Goal: Communication & Community: Answer question/provide support

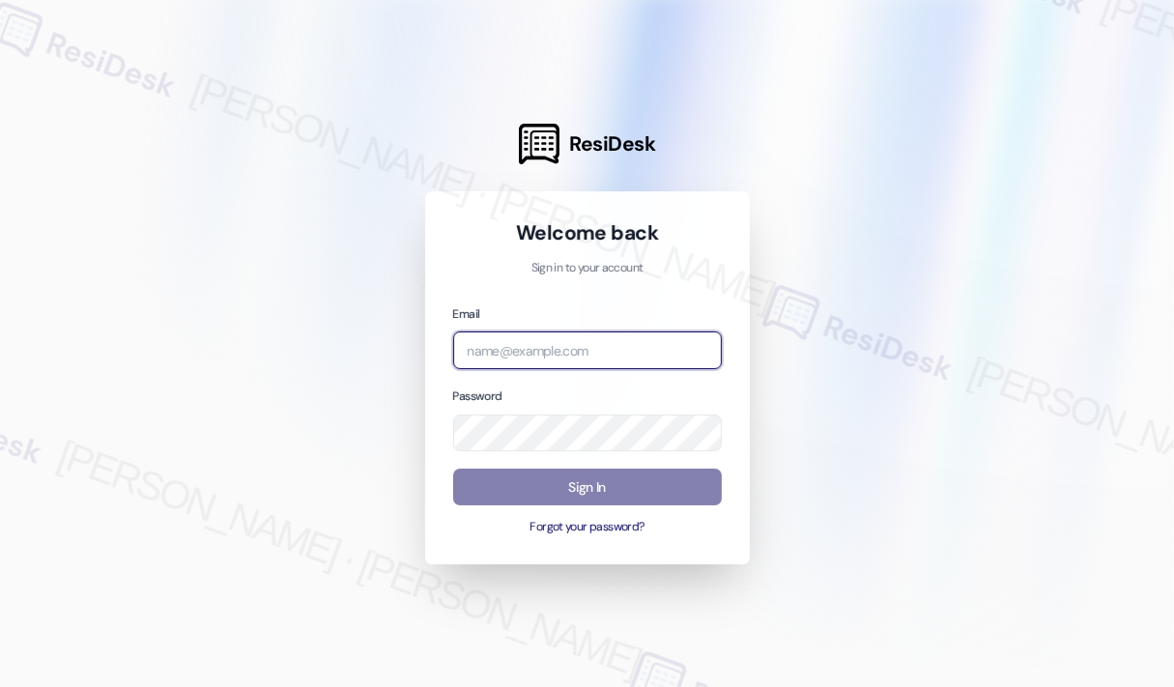
click at [565, 359] on input "email" at bounding box center [587, 351] width 269 height 38
type input "automated-surveys-campus_living_centres-[PERSON_NAME].roles@campus_living_[DOMA…"
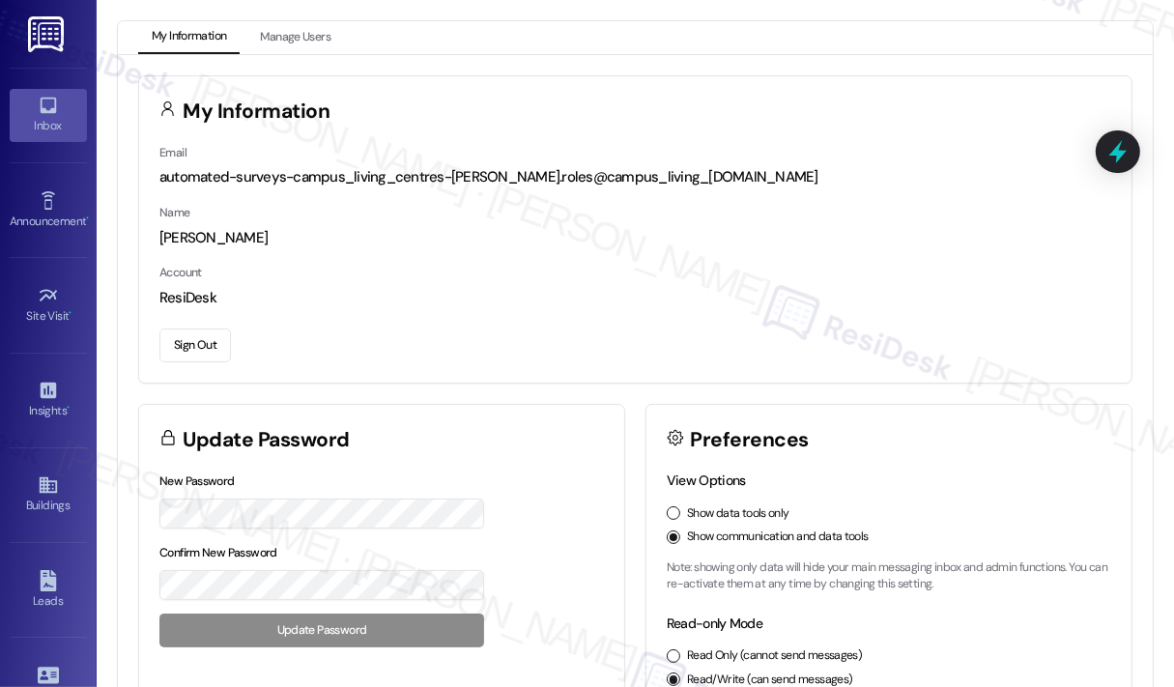
click at [54, 125] on div "Inbox" at bounding box center [48, 125] width 97 height 19
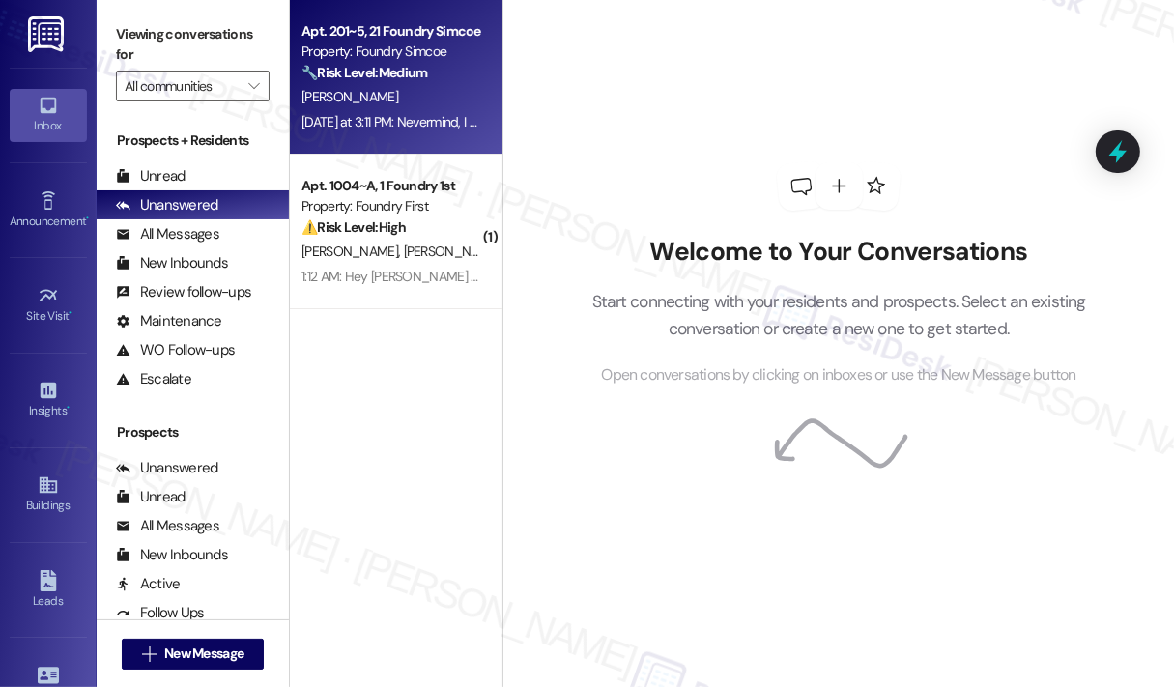
click at [344, 117] on div "[DATE] at 3:11 PM: Nevermind, I was wrong. It's still going just on and off now…" at bounding box center [509, 121] width 414 height 17
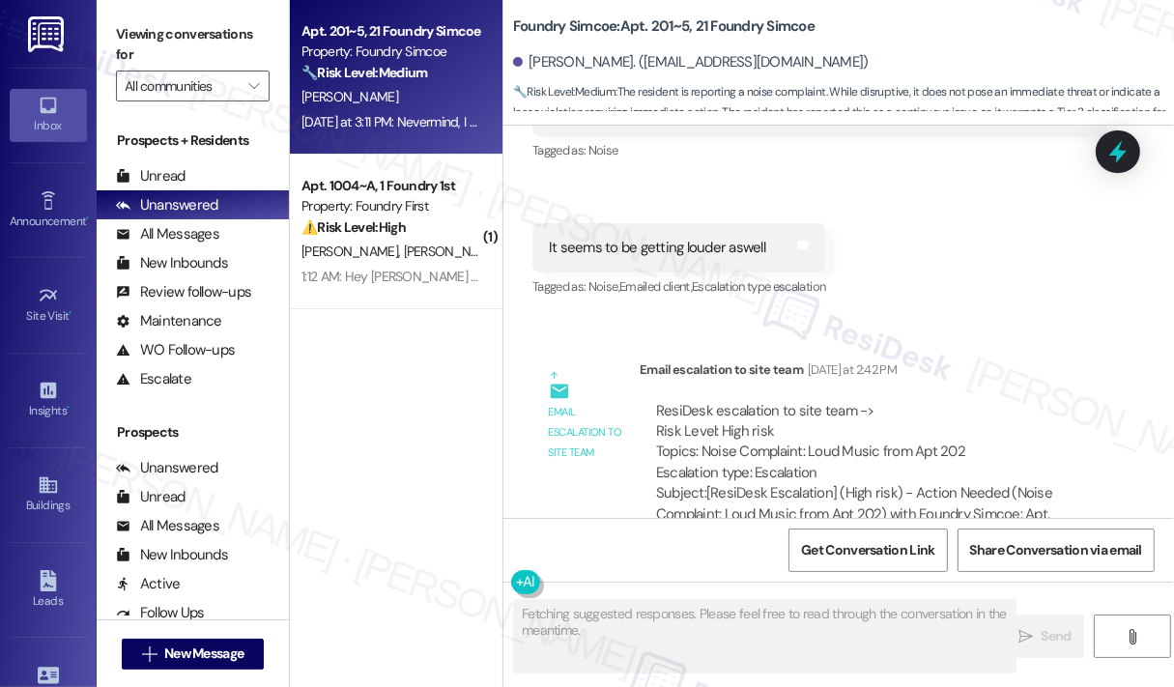
scroll to position [60242, 0]
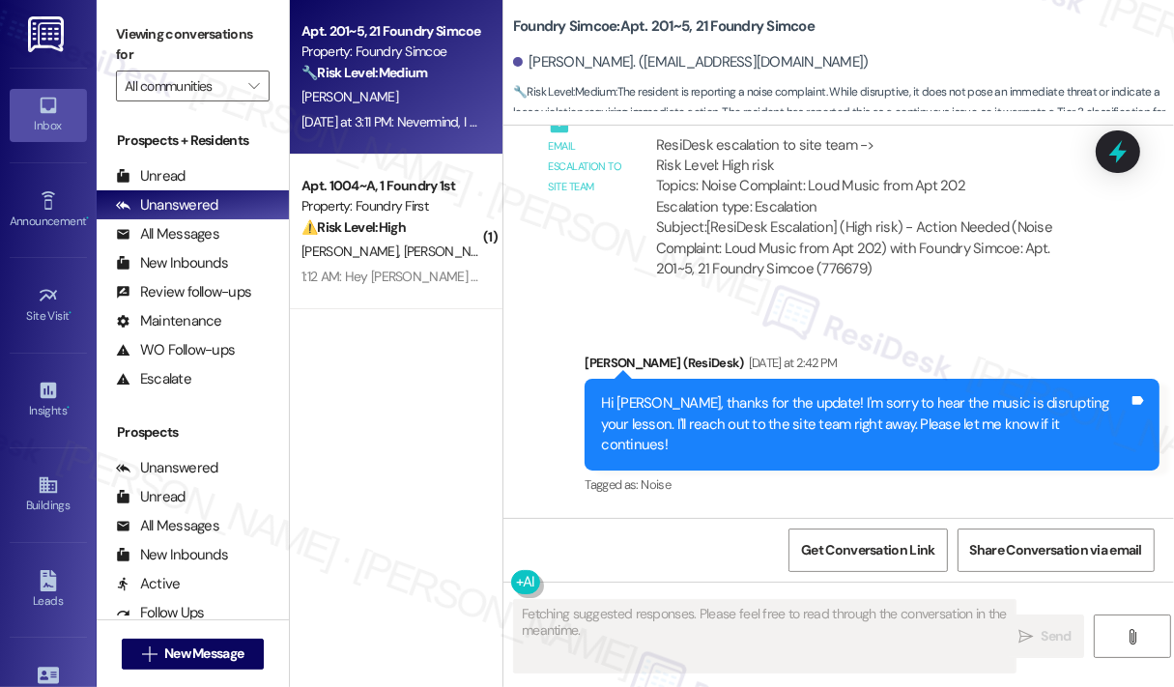
click at [878, 557] on div "[PERSON_NAME] Neutral [DATE] at 3:06 PM" at bounding box center [757, 580] width 449 height 47
click at [910, 513] on div "Received via SMS [PERSON_NAME] Neutral [DATE] at 3:06 PM It seems to have stopp…" at bounding box center [839, 679] width 671 height 333
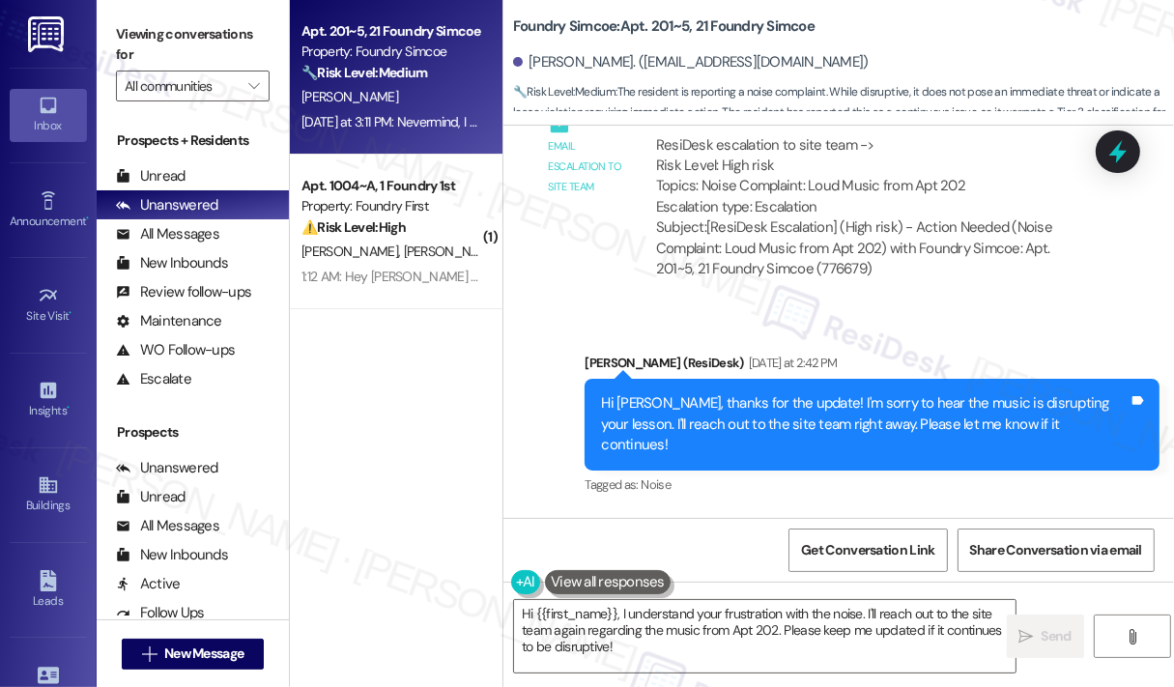
scroll to position [59952, 0]
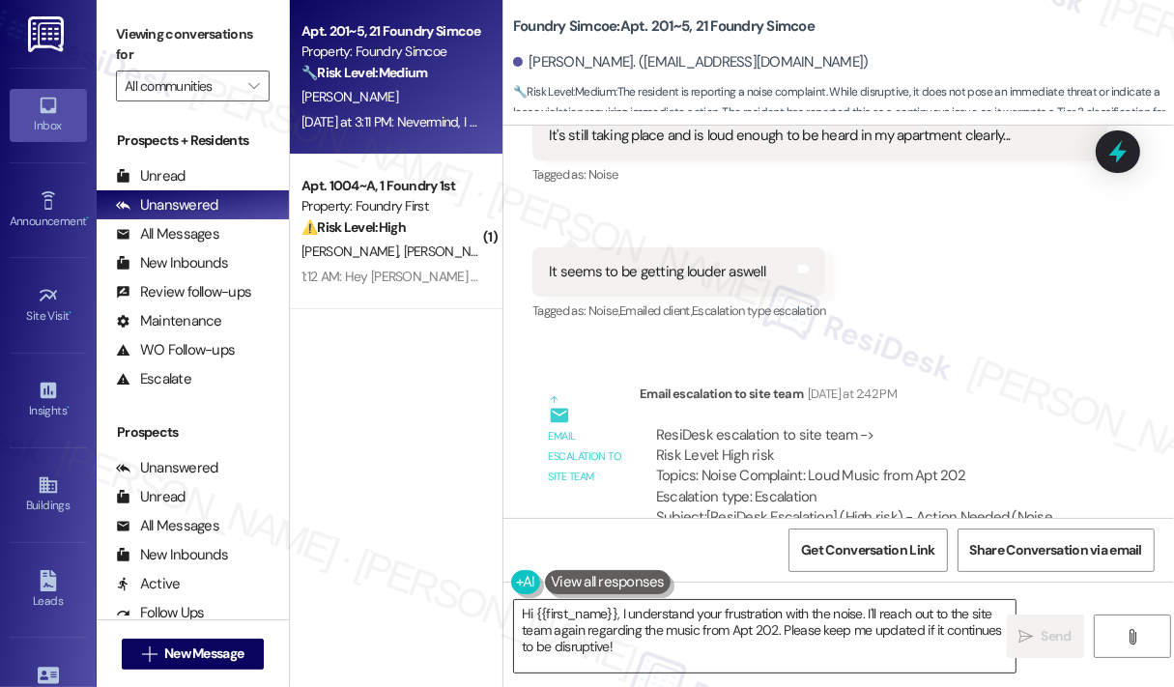
click at [935, 614] on textarea "Hi {{first_name}}, I understand your frustration with the noise. I'll reach out…" at bounding box center [765, 636] width 502 height 72
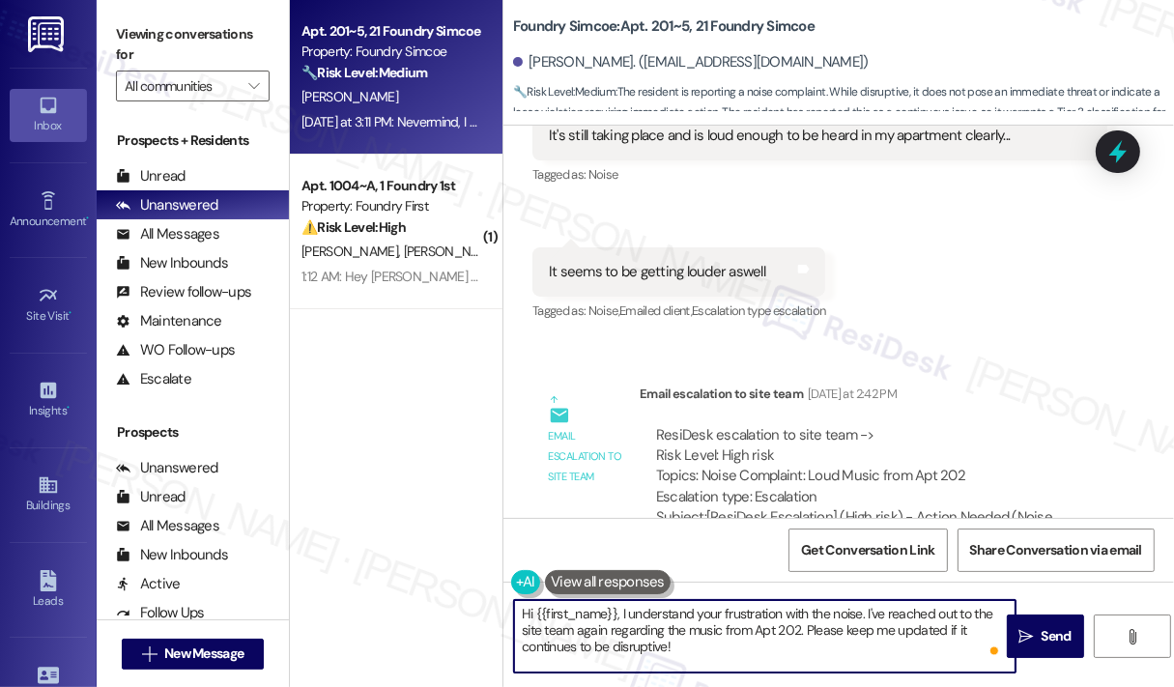
click at [871, 641] on textarea "Hi {{first_name}}, I understand your frustration with the noise. I've reached o…" at bounding box center [765, 636] width 502 height 72
type textarea "Hi {{first_name}}, I understand your frustration with the noise. I've reached o…"
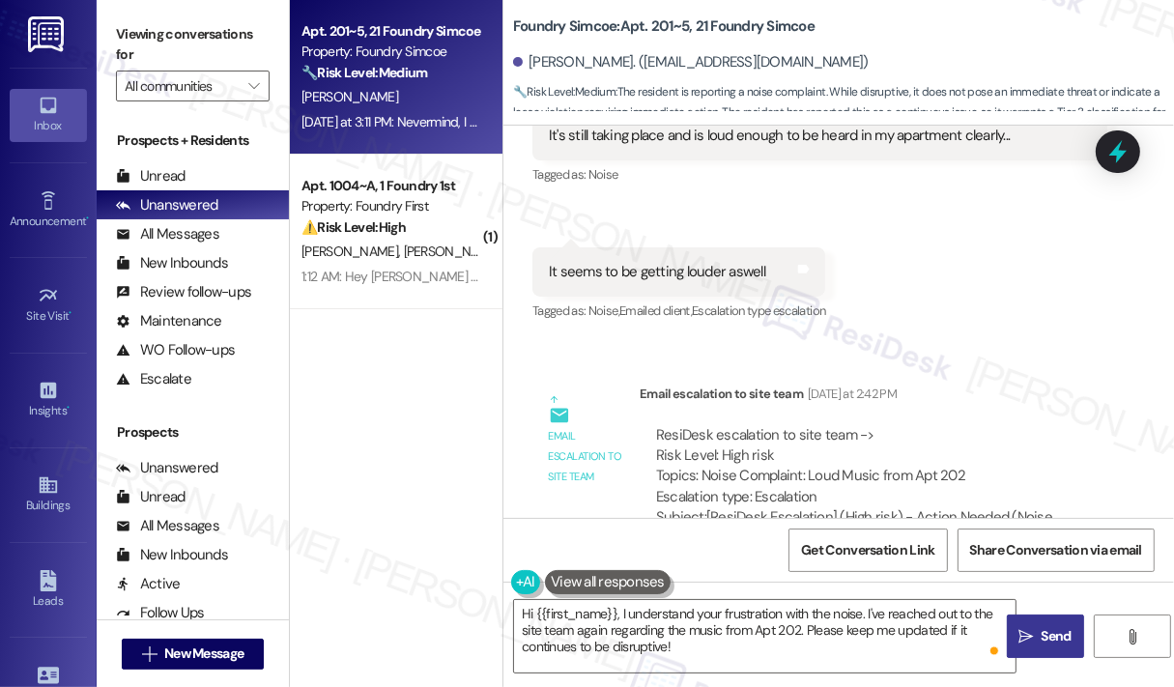
click at [1042, 638] on span "Send" at bounding box center [1057, 636] width 30 height 20
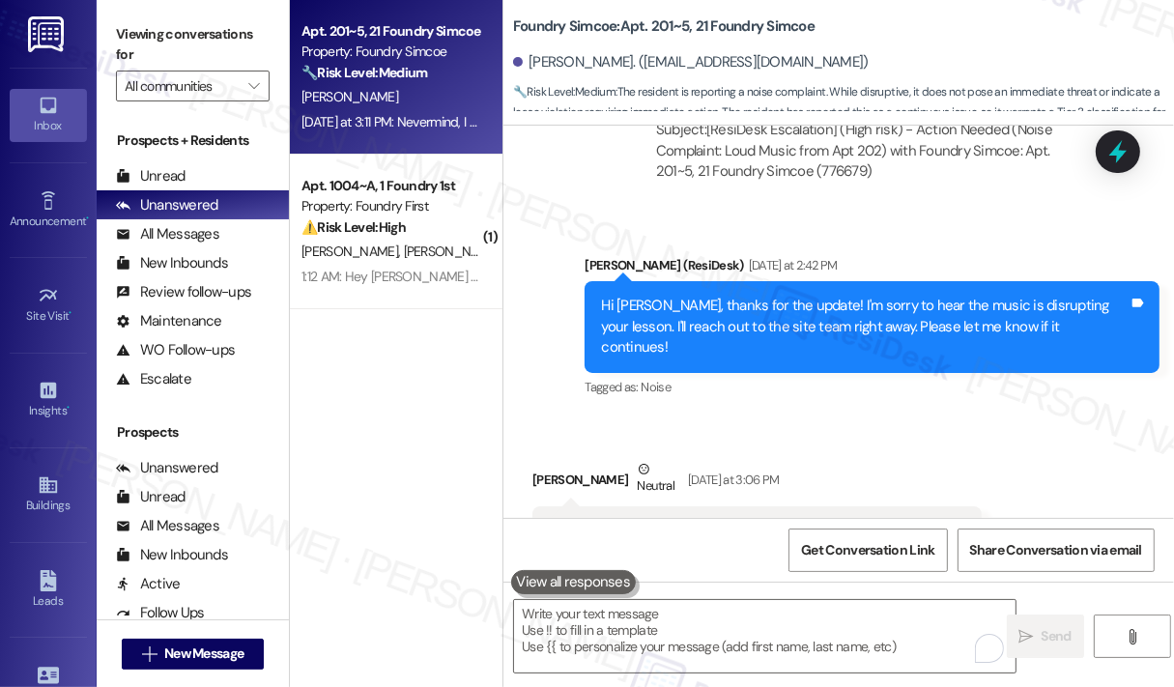
scroll to position [60420, 0]
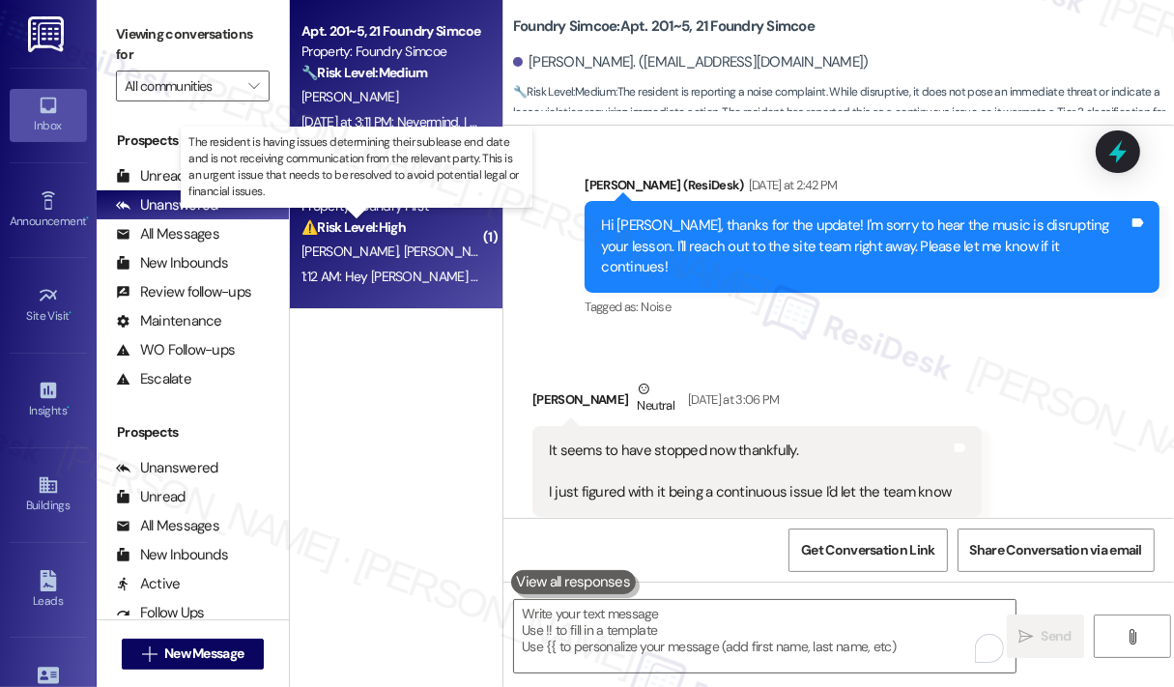
click at [394, 231] on strong "⚠️ Risk Level: High" at bounding box center [354, 226] width 104 height 17
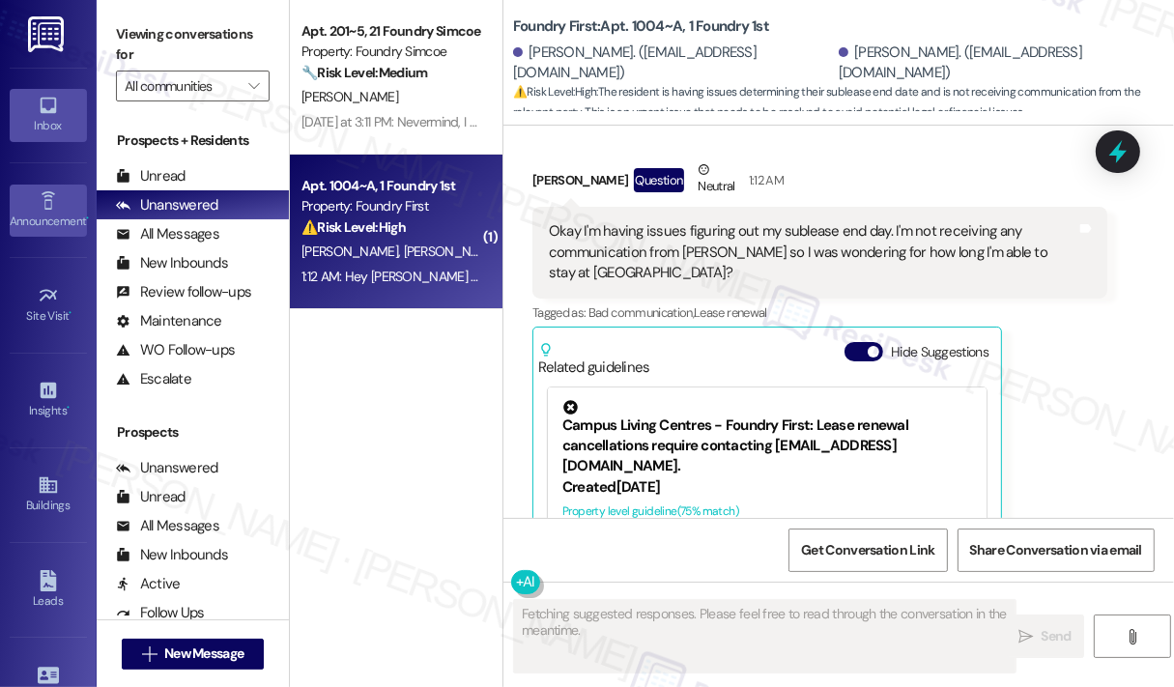
scroll to position [2362, 0]
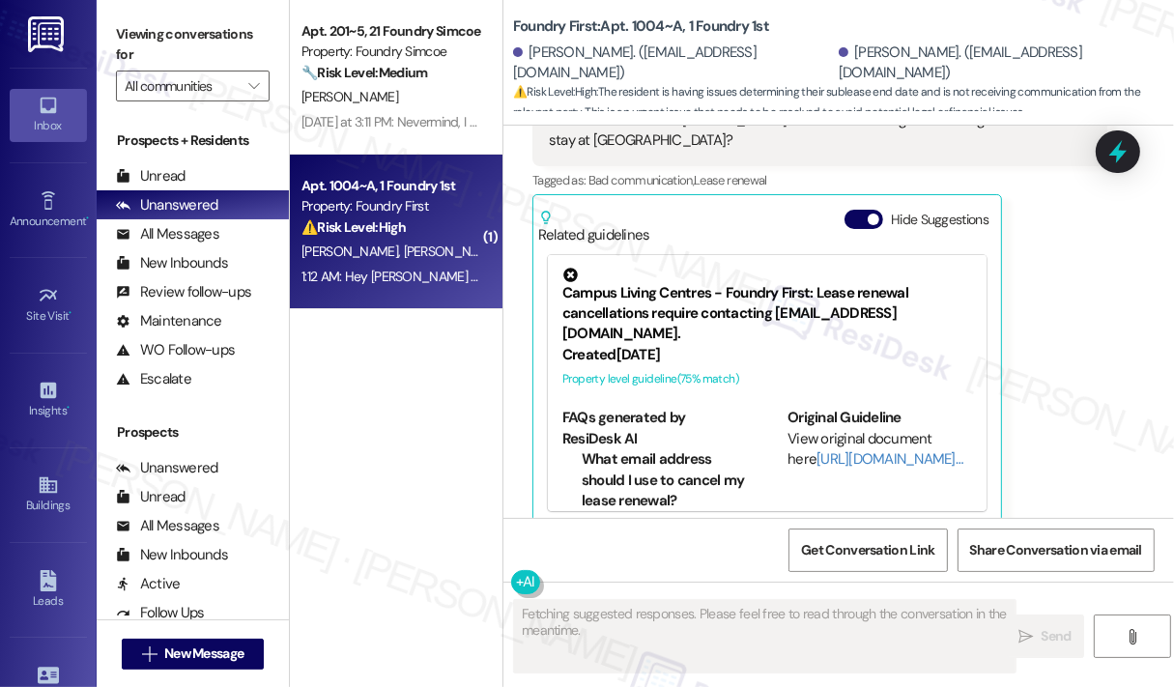
click at [368, 231] on strong "⚠️ Risk Level: High" at bounding box center [354, 226] width 104 height 17
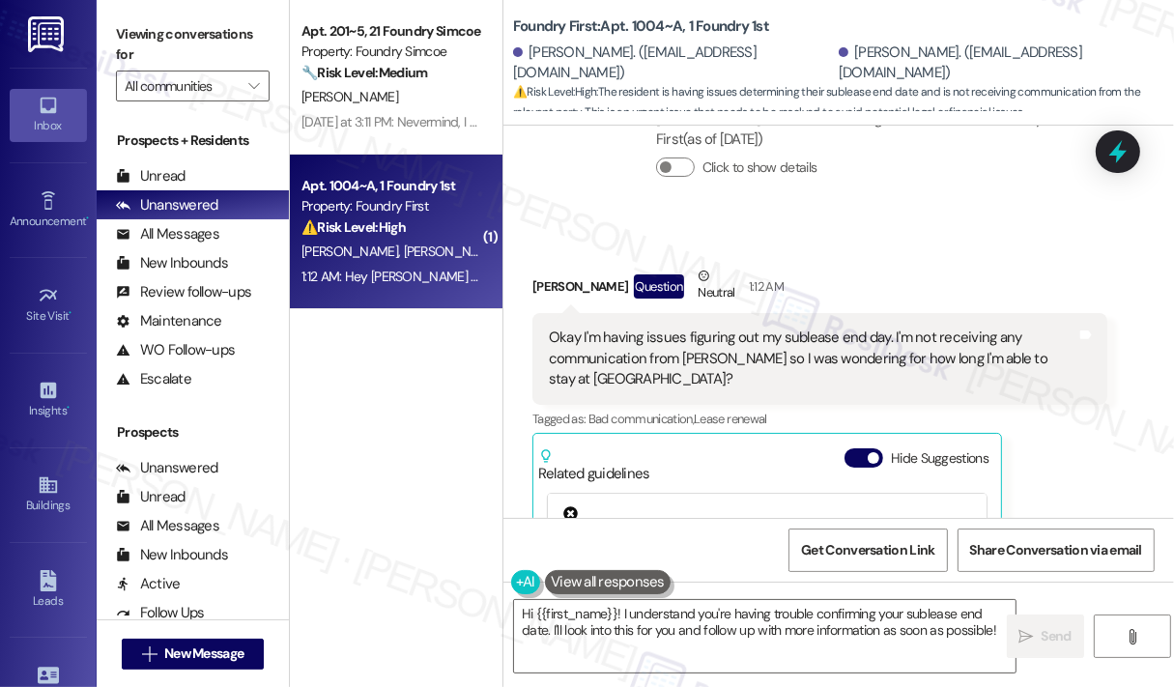
scroll to position [2169, 0]
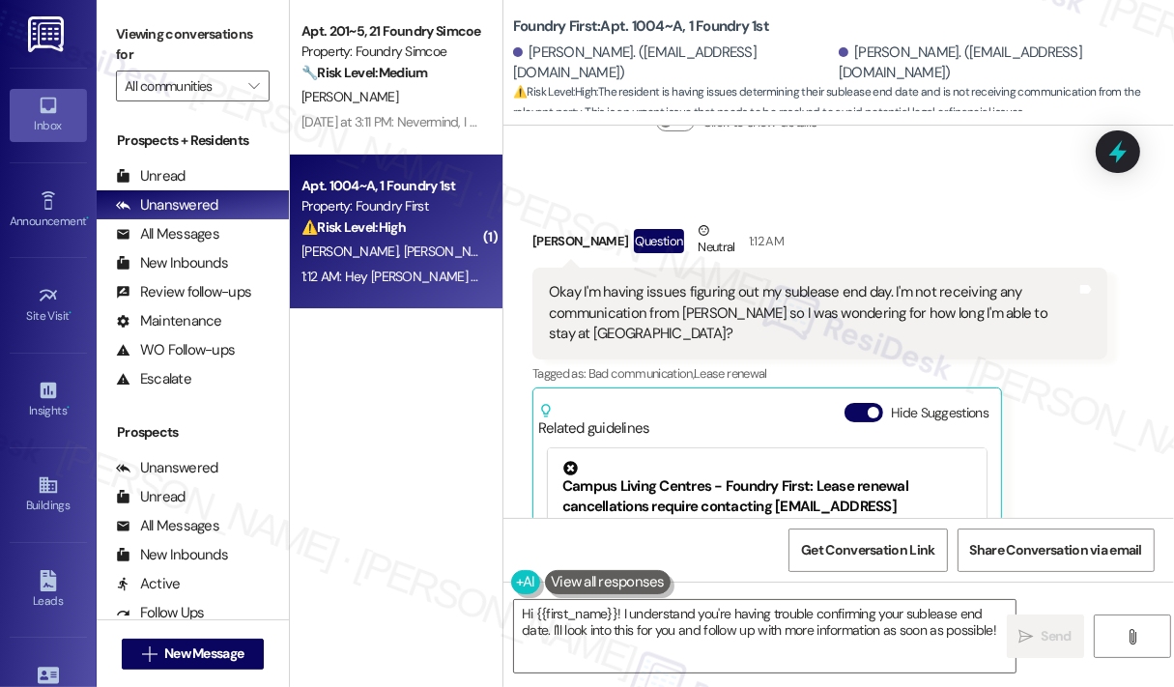
click at [924, 315] on div "Okay I'm having issues figuring out my sublease end day. I'm not receiving any …" at bounding box center [813, 313] width 528 height 62
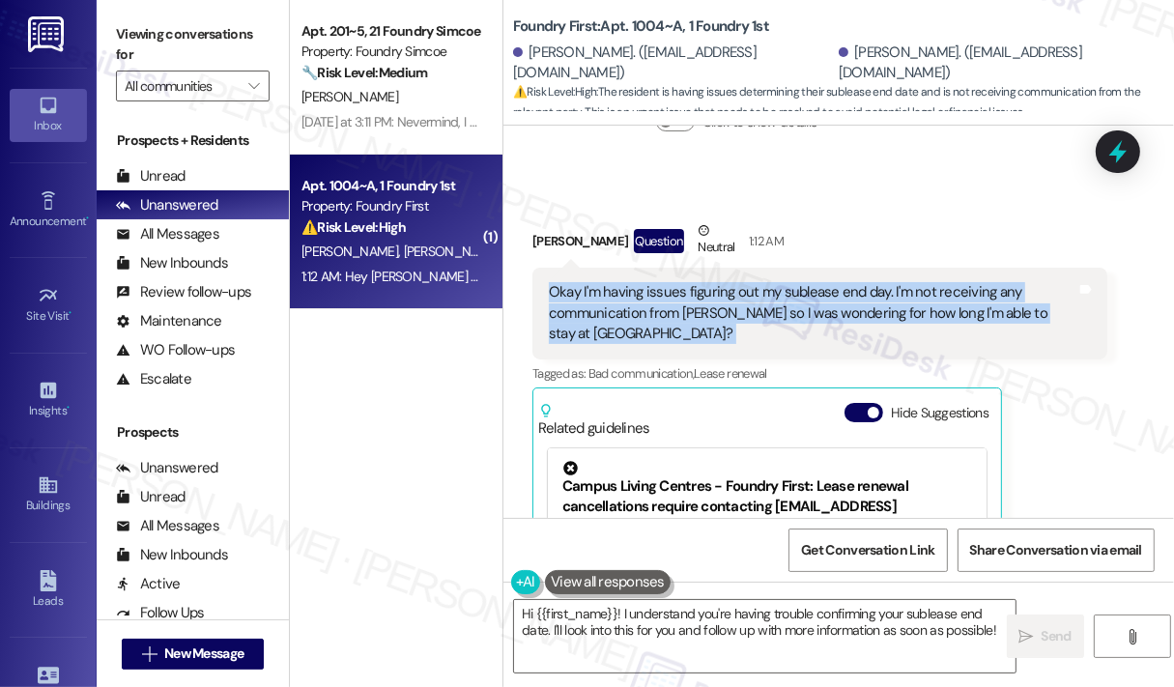
click at [924, 315] on div "Okay I'm having issues figuring out my sublease end day. I'm not receiving any …" at bounding box center [813, 313] width 528 height 62
copy div "Okay I'm having issues figuring out my sublease end day. I'm not receiving any …"
click at [661, 630] on textarea "Hi {{first_name}}! I understand you're having trouble confirming your sublease …" at bounding box center [765, 636] width 502 height 72
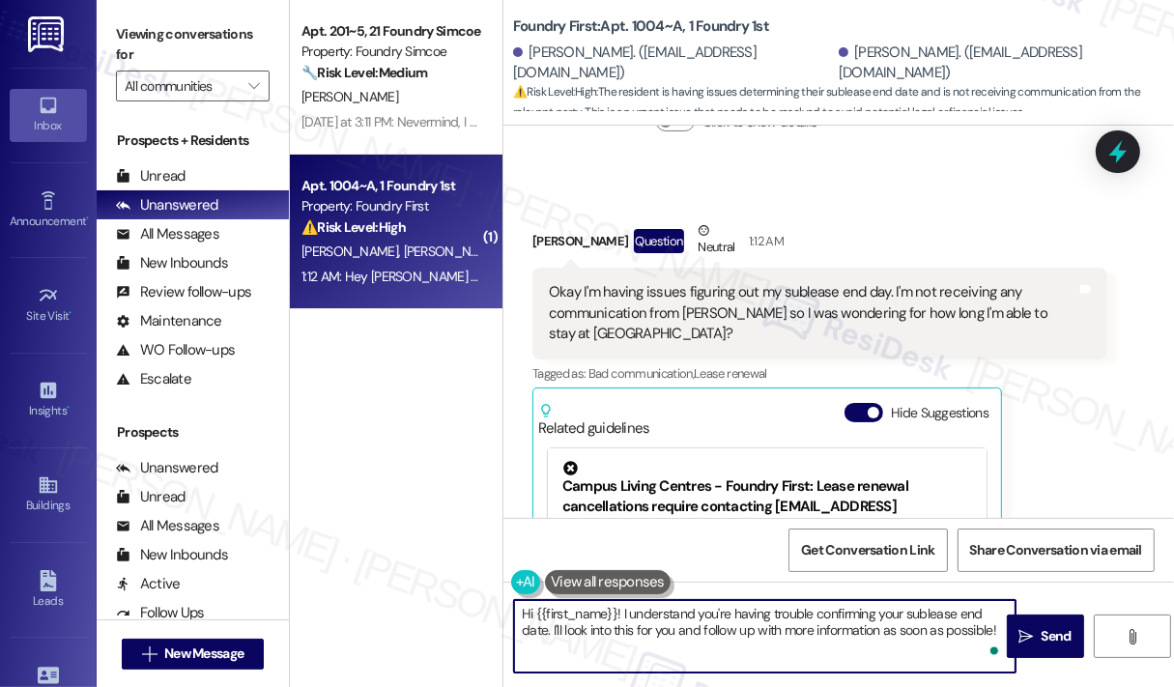
drag, startPoint x: 622, startPoint y: 614, endPoint x: 999, endPoint y: 638, distance: 377.8
click at [999, 638] on div "Hi {{first_name}}! I understand you're having trouble confirming your sublease …" at bounding box center [765, 636] width 504 height 74
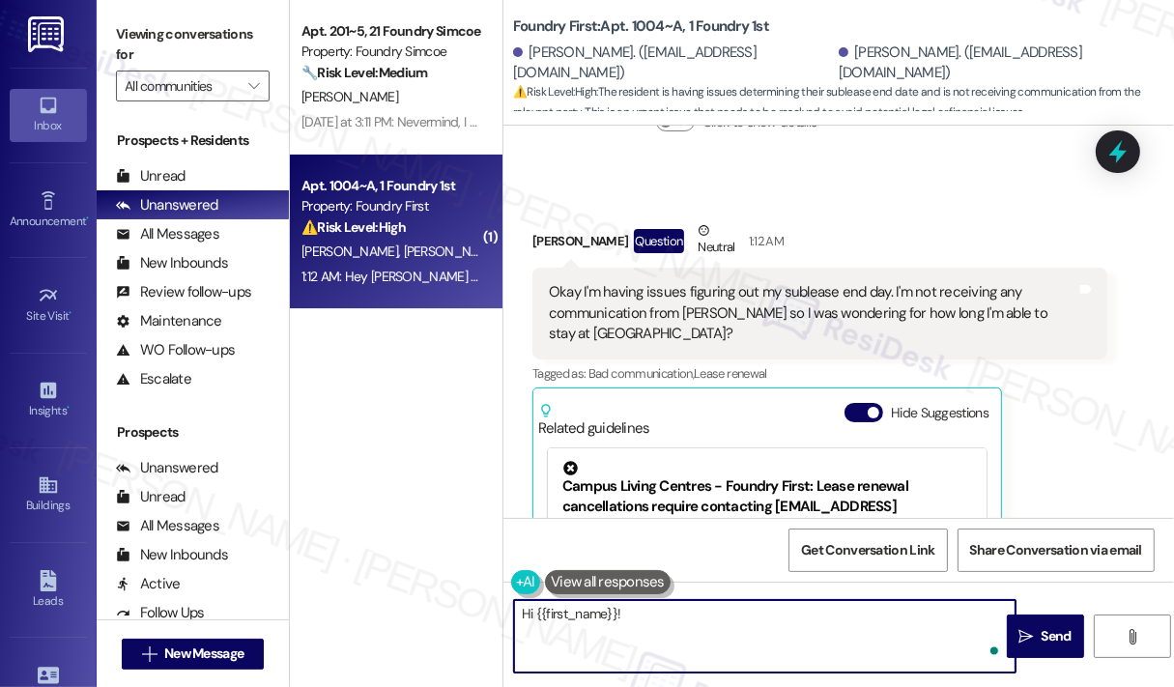
paste textarea "Thank you for reaching out. Do you have a copy of your lease agreement with you…"
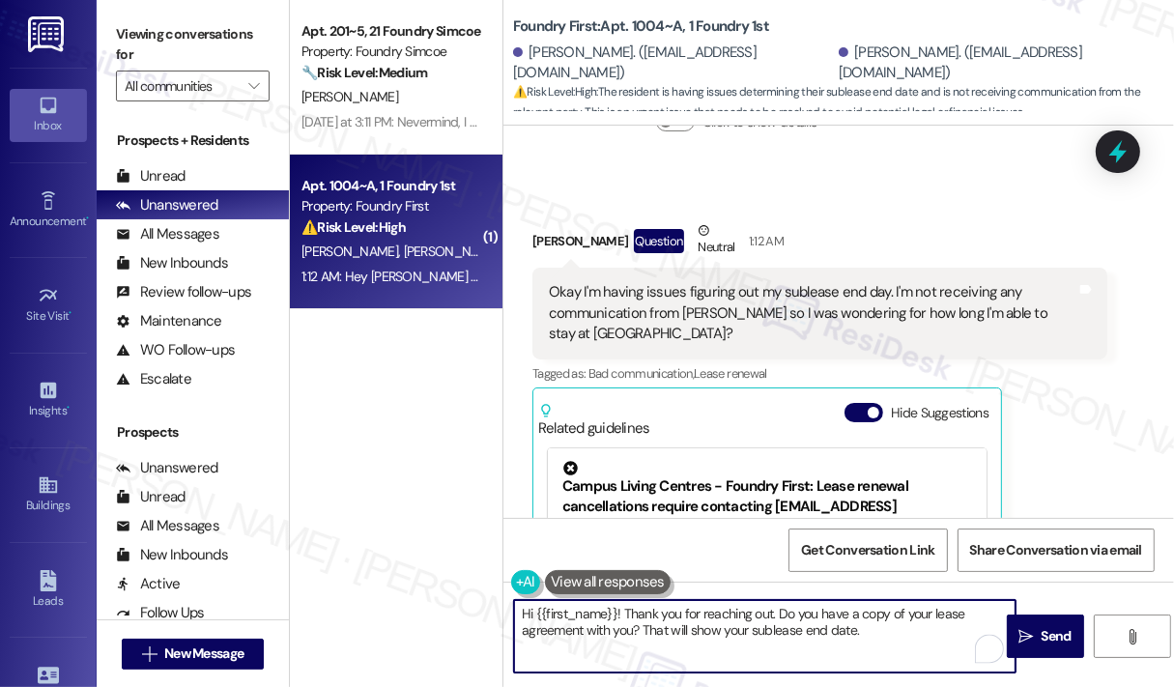
click at [688, 630] on textarea "Hi {{first_name}}! Thank you for reaching out. Do you have a copy of your lease…" at bounding box center [765, 636] width 502 height 72
click at [885, 633] on textarea "Hi {{first_name}}! Thank you for reaching out. Do you have a copy of your lease…" at bounding box center [765, 636] width 502 height 72
type textarea "Hi {{first_name}}! Thank you for reaching out. Do you have a copy of your lease…"
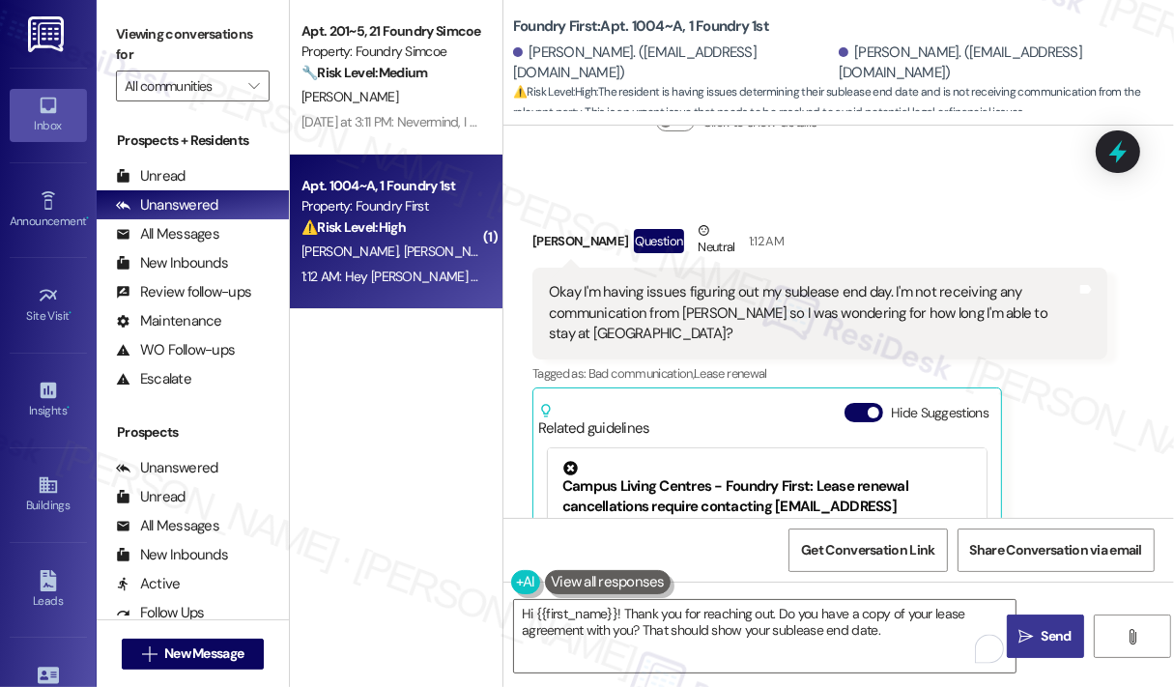
click at [1042, 629] on span "Send" at bounding box center [1057, 636] width 30 height 20
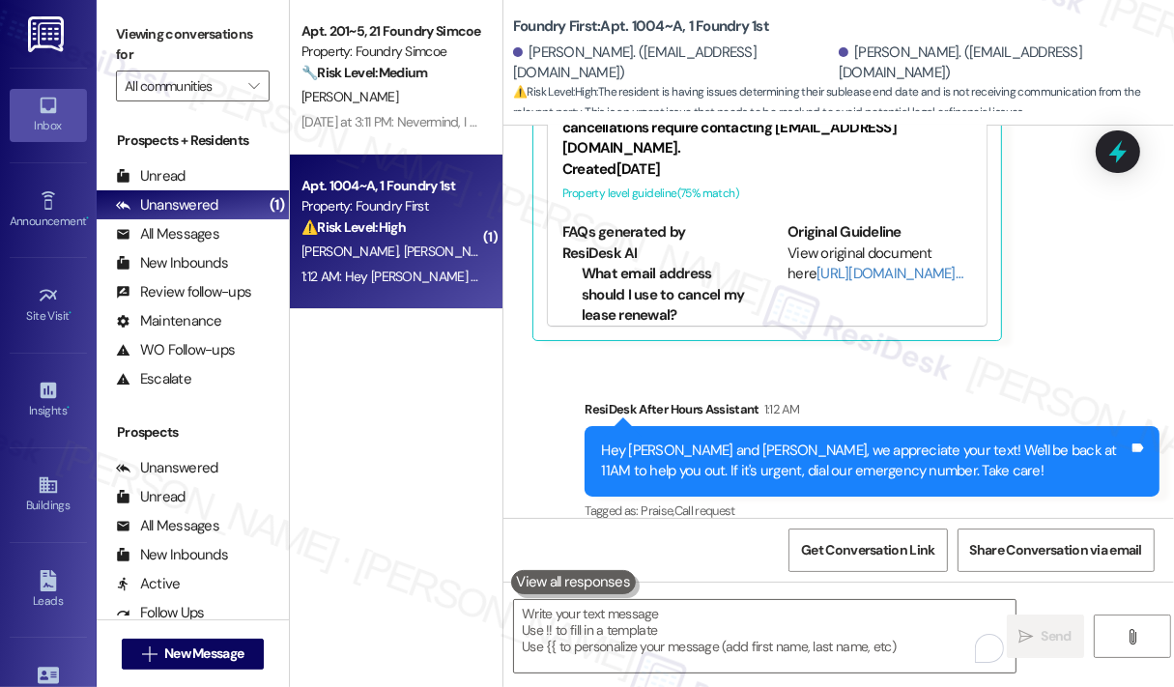
scroll to position [2703, 0]
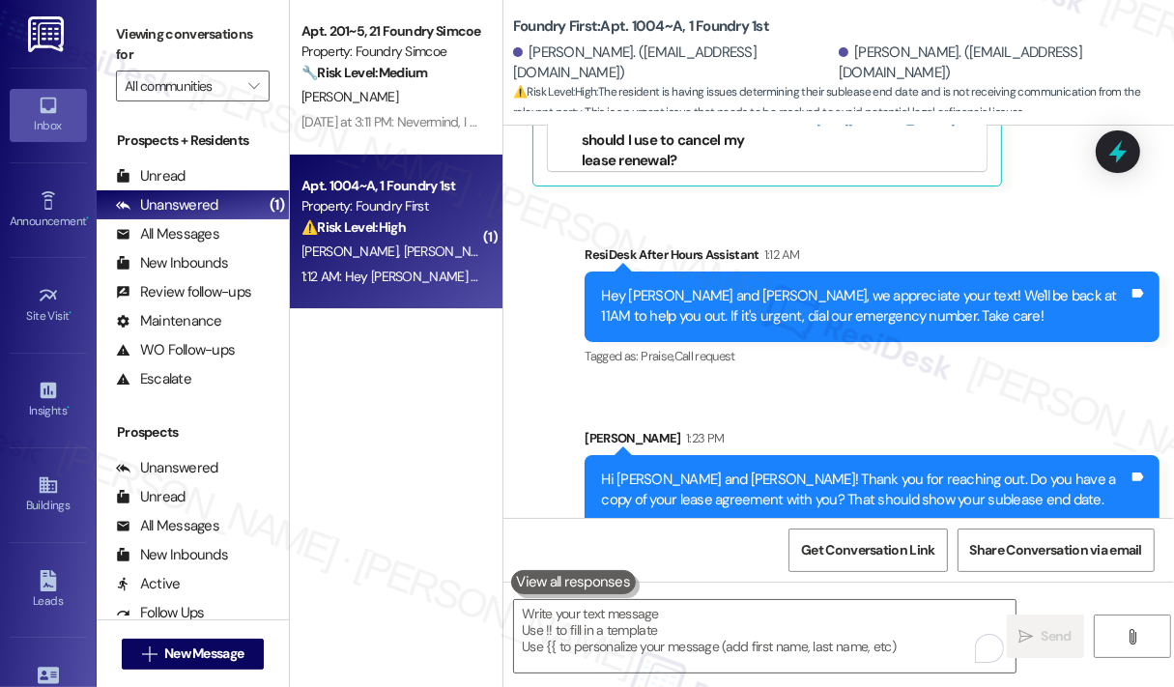
click at [375, 366] on div "Apt. 201~5, 21 Foundry Simcoe Property: Foundry Simcoe 🔧 Risk Level: Medium The…" at bounding box center [396, 275] width 213 height 550
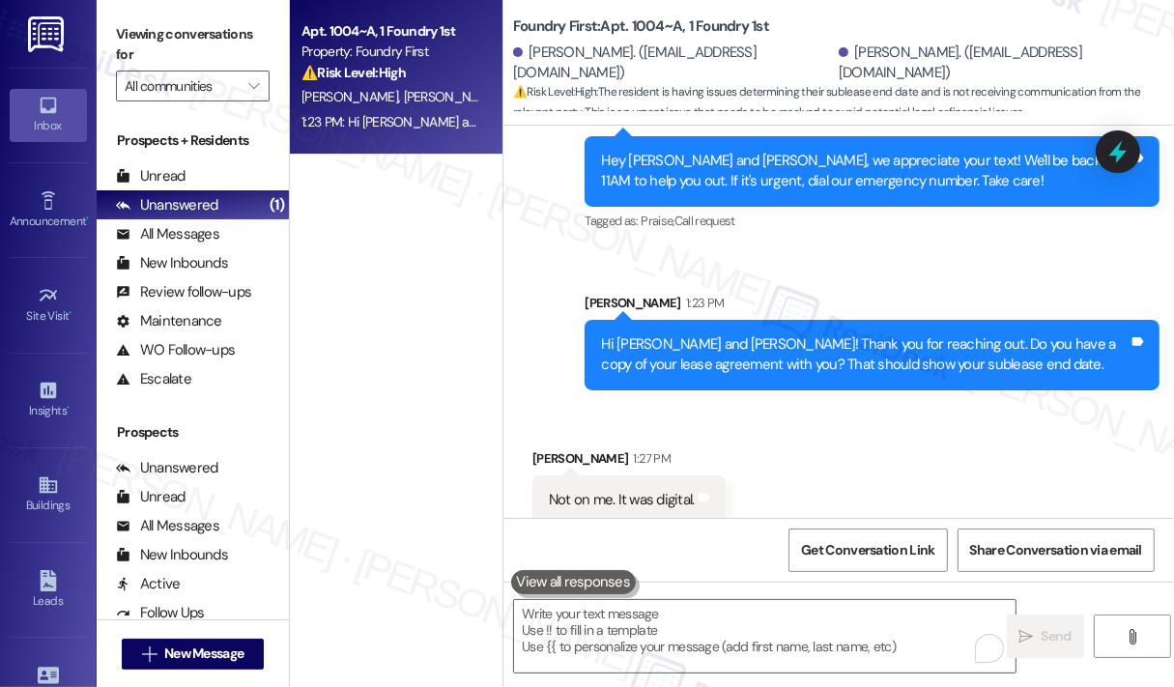
scroll to position [2548, 0]
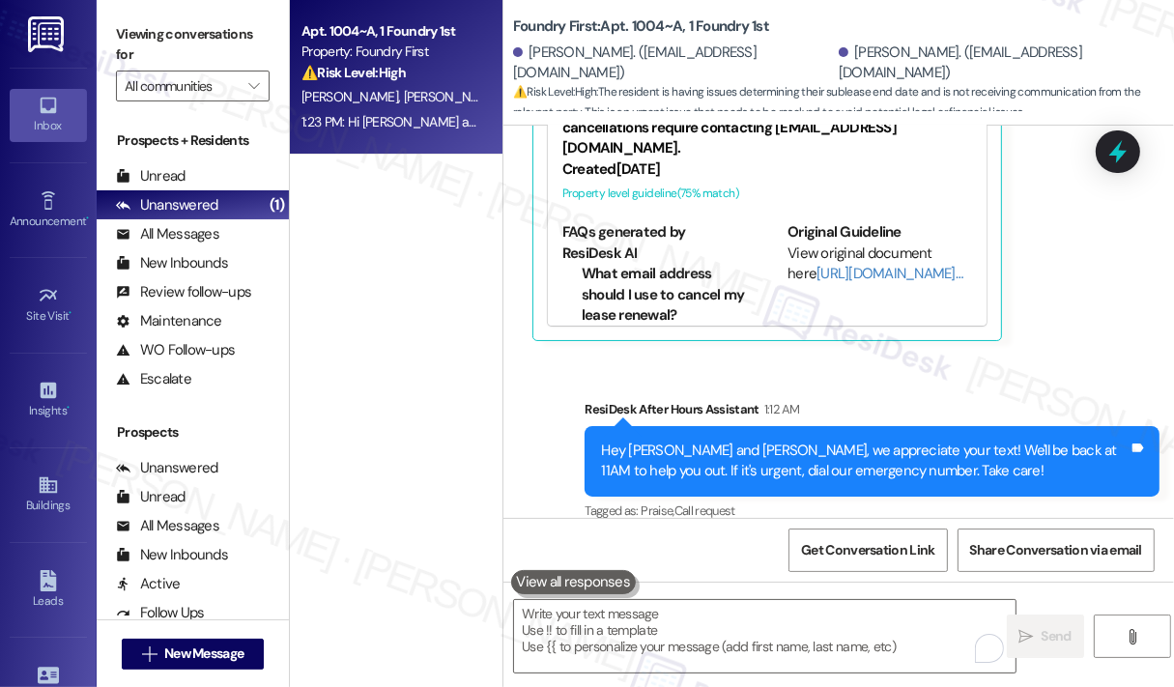
click at [941, 385] on div "Sent via SMS ResiDesk After Hours Assistant 1:12 AM Hey [PERSON_NAME] and [PERS…" at bounding box center [872, 462] width 604 height 155
click at [1091, 301] on div "[PERSON_NAME] Question Neutral 1:12 AM Okay I'm having issues figuring out my s…" at bounding box center [820, 90] width 575 height 499
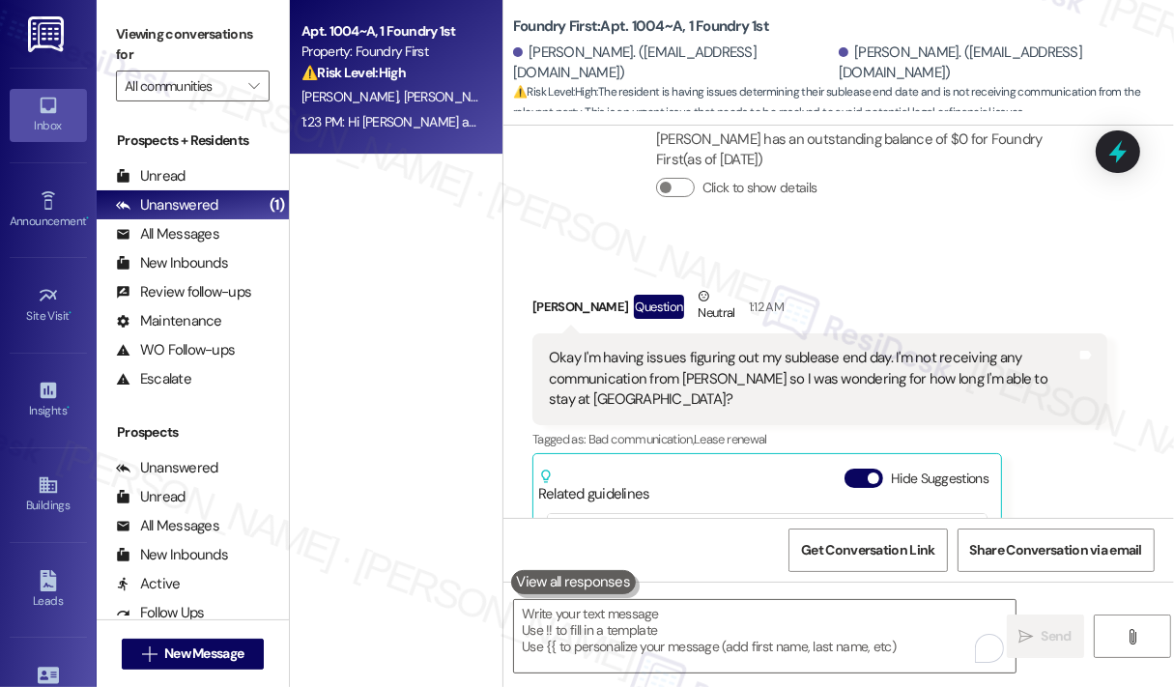
scroll to position [2065, 0]
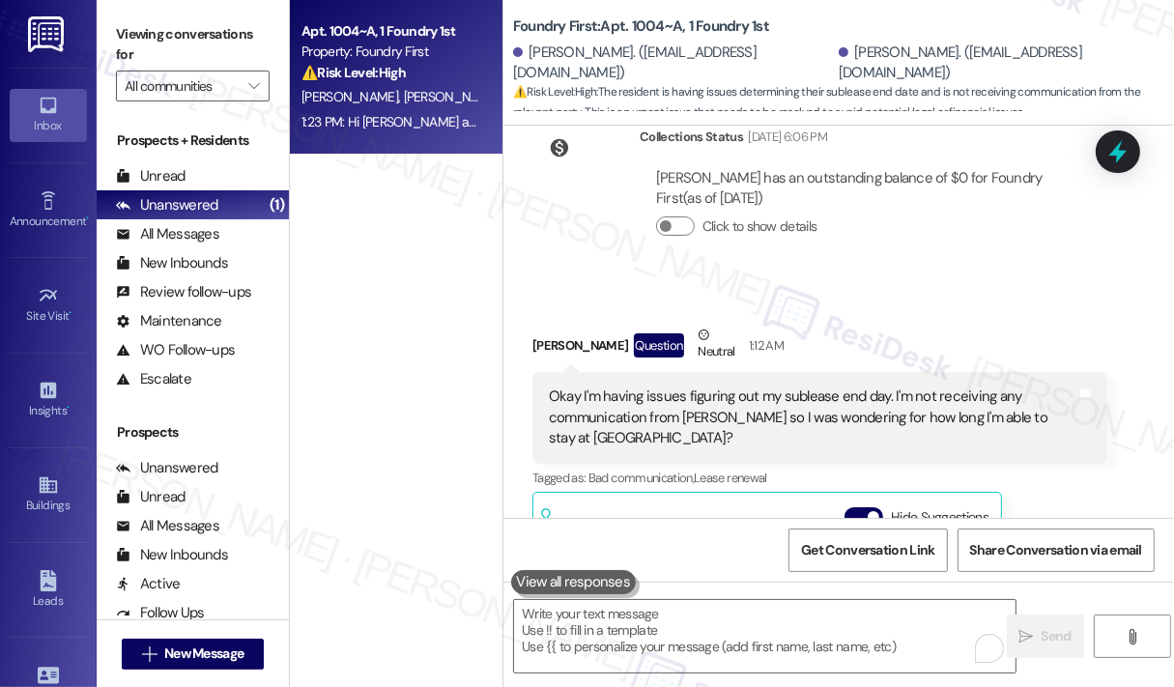
click at [425, 266] on div "Apt. 1004~A, 1 Foundry 1st Property: Foundry First ⚠️ Risk Level: High The resi…" at bounding box center [396, 275] width 213 height 550
click at [971, 265] on div "[PERSON_NAME] has an outstanding balance of $0 for Foundry First (as of [DATE])…" at bounding box center [874, 210] width 468 height 113
